Goal: Task Accomplishment & Management: Use online tool/utility

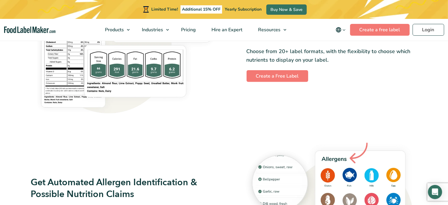
scroll to position [536, 0]
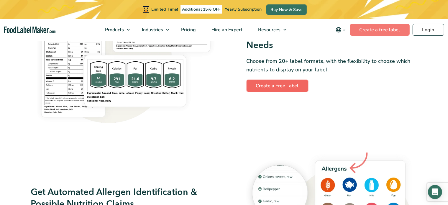
click at [268, 81] on link "Create a Free Label" at bounding box center [278, 86] width 62 height 12
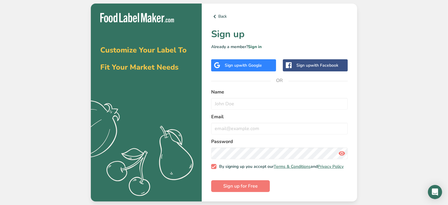
click at [249, 65] on span "with Google" at bounding box center [250, 66] width 23 height 6
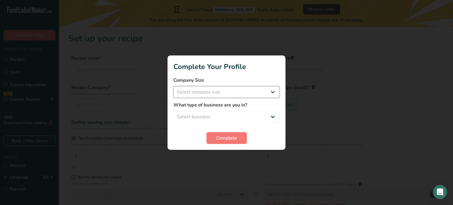
click at [267, 90] on select "Select company size Fewer than 10 Employees 10 to 50 Employees 51 to 500 Employ…" at bounding box center [226, 92] width 106 height 12
select select "1"
click at [173, 86] on select "Select company size Fewer than 10 Employees 10 to 50 Employees 51 to 500 Employ…" at bounding box center [226, 92] width 106 height 12
click at [227, 141] on span "Complete" at bounding box center [226, 137] width 21 height 7
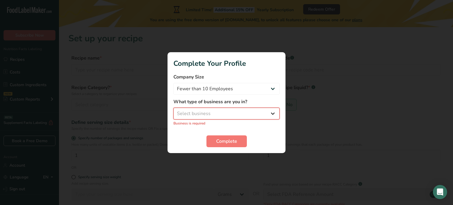
click at [251, 114] on select "Select business Packaged Food Manufacturer Restaurant & Cafe Bakery Meal Plans …" at bounding box center [226, 114] width 106 height 12
select select "1"
click at [173, 111] on select "Select business Packaged Food Manufacturer Restaurant & Cafe Bakery Meal Plans …" at bounding box center [226, 114] width 106 height 12
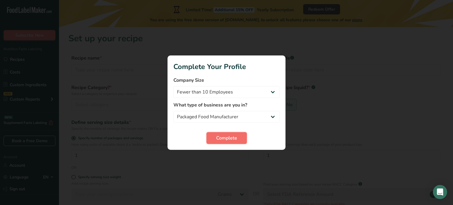
click at [228, 138] on span "Complete" at bounding box center [226, 137] width 21 height 7
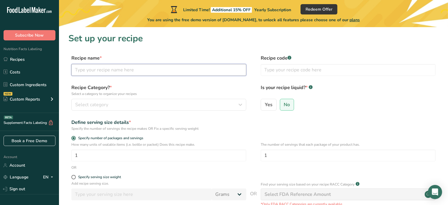
click at [134, 70] on input "text" at bounding box center [158, 70] width 175 height 12
drag, startPoint x: 90, startPoint y: 72, endPoint x: 60, endPoint y: 69, distance: 30.0
click at [60, 69] on section "Set up your recipe Recipe name * choc Recipe code .a-a{fill:#347362;}.b-a{fill:…" at bounding box center [253, 144] width 389 height 234
paste input "ROASTED CHICKPEAS"
type input "ROASTED CHICKPEAS"
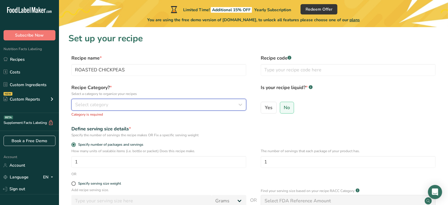
click at [162, 104] on div "Select category" at bounding box center [157, 104] width 164 height 7
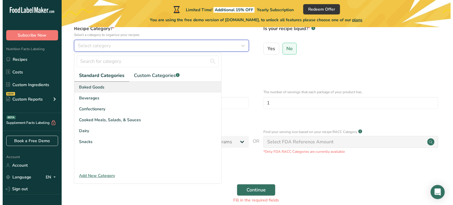
scroll to position [71, 0]
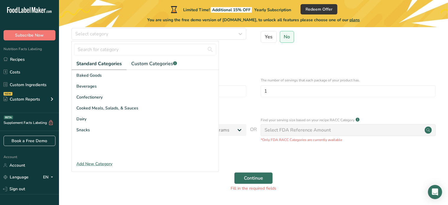
click at [97, 163] on div "Add New Category" at bounding box center [145, 164] width 147 height 6
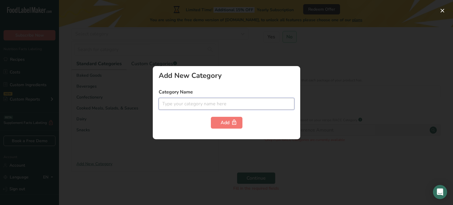
click at [203, 105] on input "text" at bounding box center [227, 104] width 136 height 12
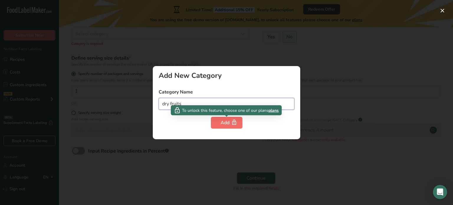
type input "dry fruits"
click at [230, 122] on div "Add" at bounding box center [227, 122] width 12 height 7
